Goal: Transaction & Acquisition: Purchase product/service

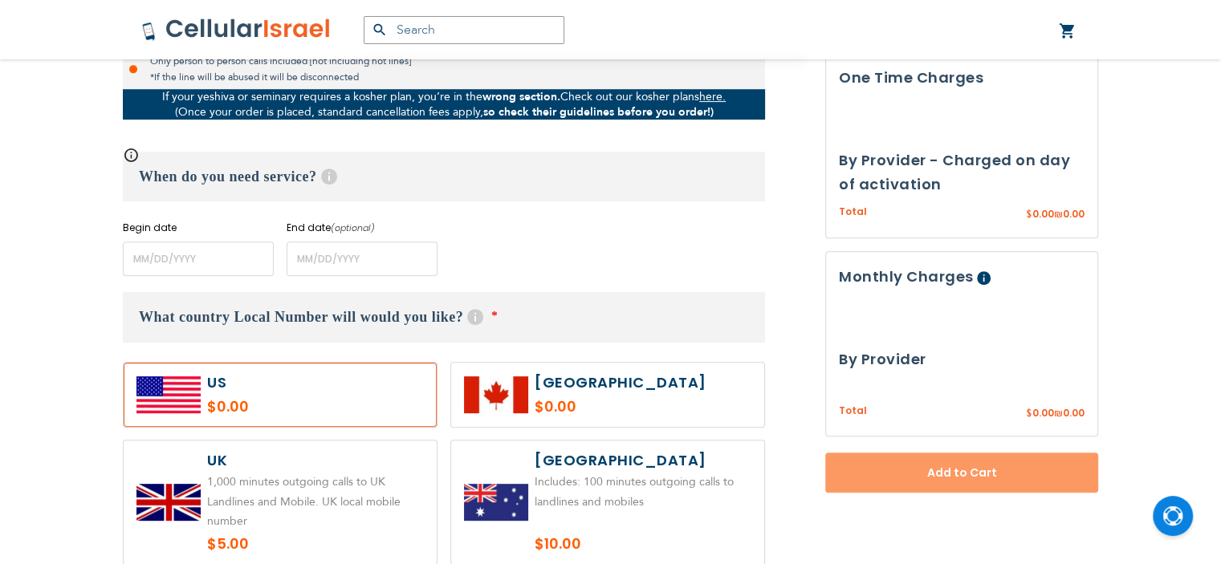
scroll to position [514, 0]
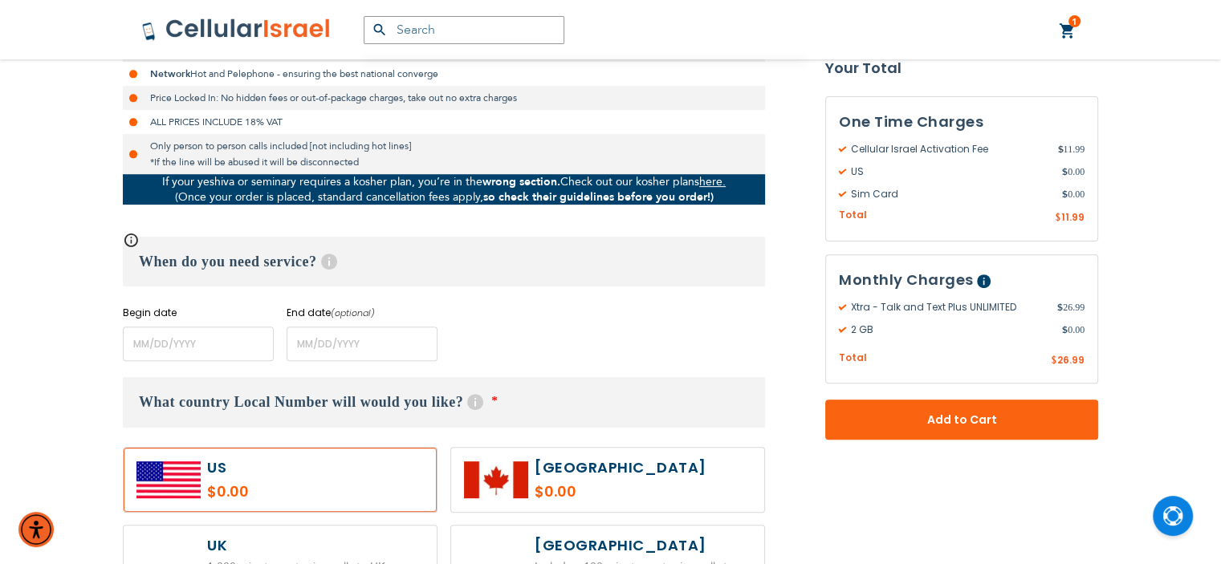
type input "[EMAIL_ADDRESS][DOMAIN_NAME]"
click at [1069, 26] on link "1 1 items My Cart" at bounding box center [1068, 31] width 18 height 19
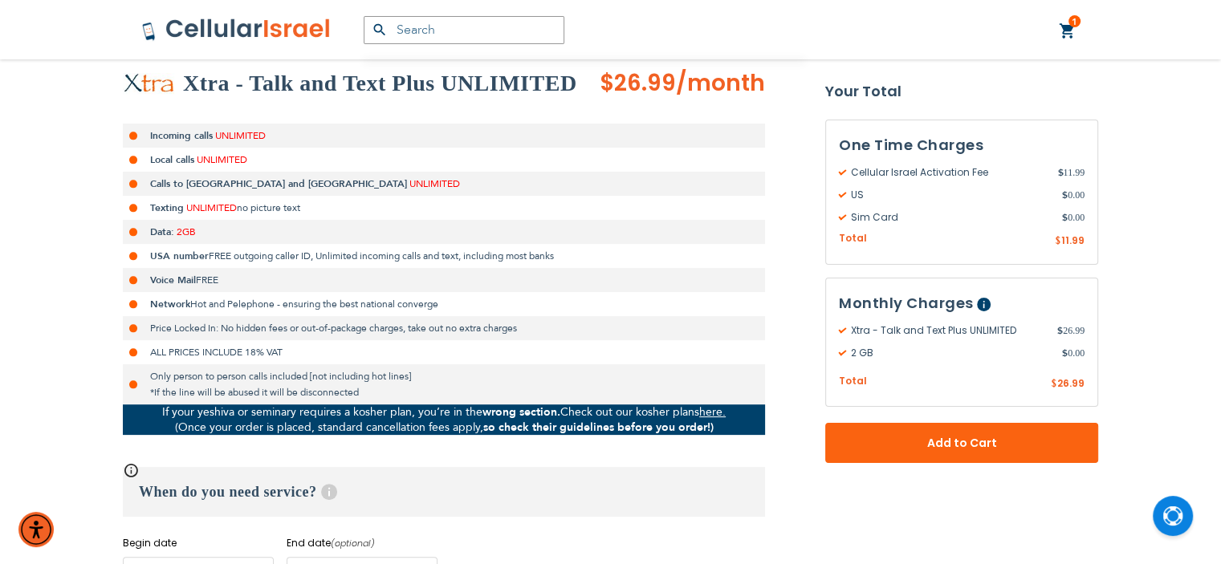
scroll to position [450, 0]
